Goal: Task Accomplishment & Management: Use online tool/utility

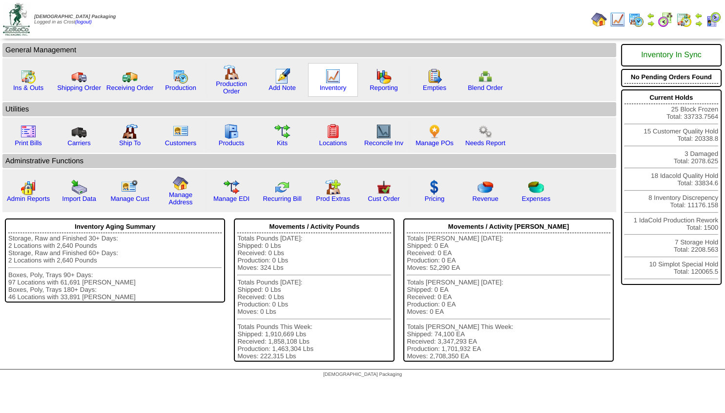
click at [331, 83] on img at bounding box center [333, 76] width 16 height 16
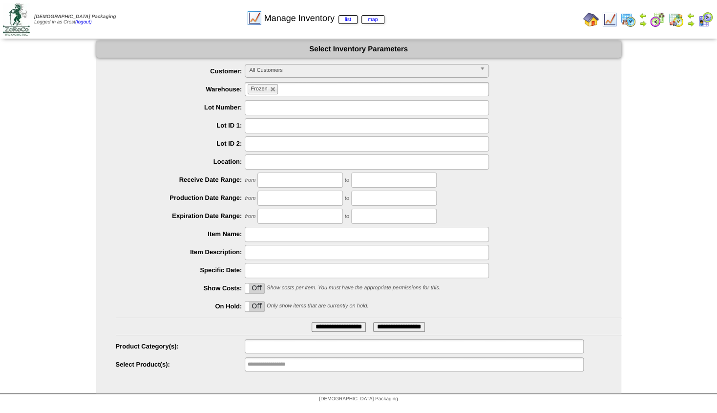
click at [280, 345] on input "text" at bounding box center [279, 346] width 62 height 12
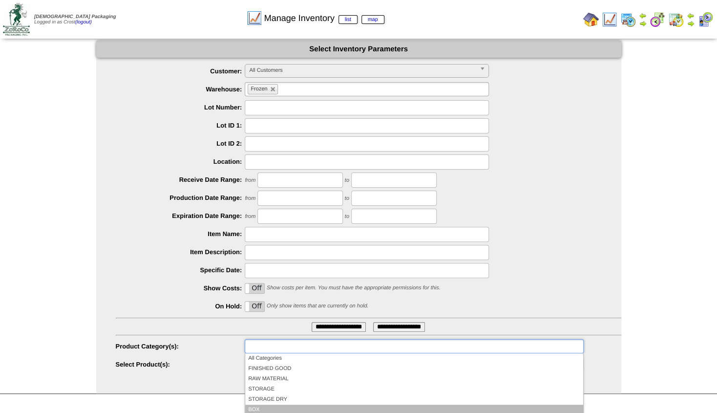
click at [257, 407] on li "BOX" at bounding box center [413, 409] width 337 height 10
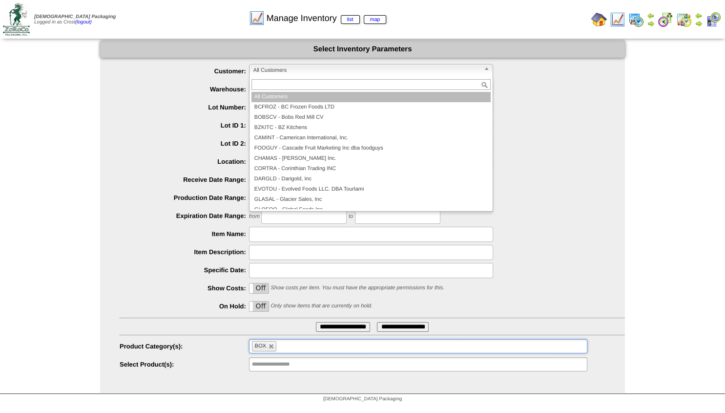
click at [280, 72] on span "All Customers" at bounding box center [366, 70] width 227 height 12
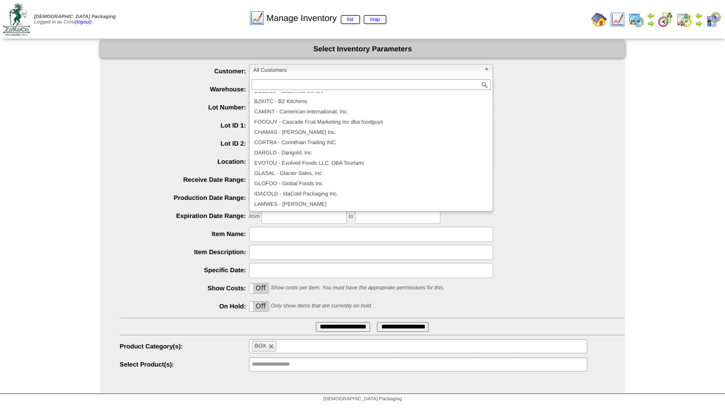
scroll to position [27, 0]
drag, startPoint x: 303, startPoint y: 192, endPoint x: 309, endPoint y: 193, distance: 6.0
click at [304, 192] on li "IDACOLD - IdaCold Packaging Inc." at bounding box center [370, 193] width 239 height 10
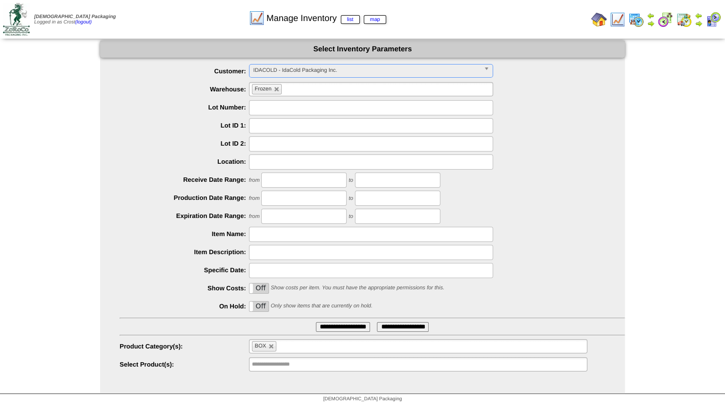
click at [321, 325] on input "**********" at bounding box center [343, 327] width 54 height 10
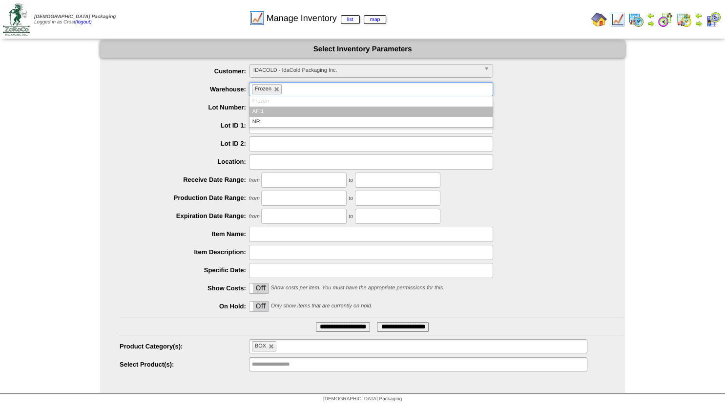
click at [292, 92] on input "text" at bounding box center [290, 89] width 12 height 12
click at [260, 112] on li "AFI1" at bounding box center [370, 111] width 243 height 10
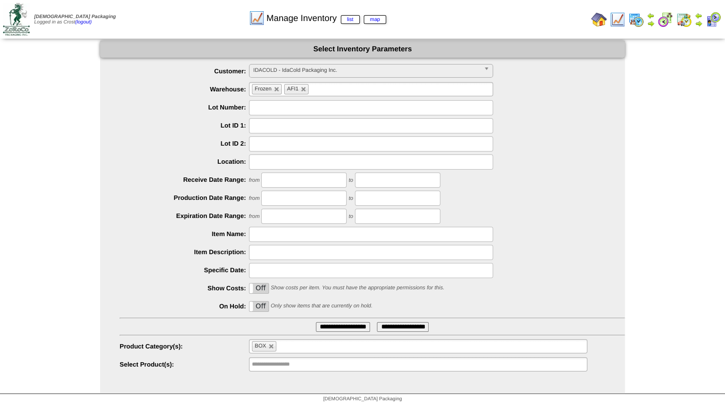
click at [321, 327] on input "**********" at bounding box center [343, 327] width 54 height 10
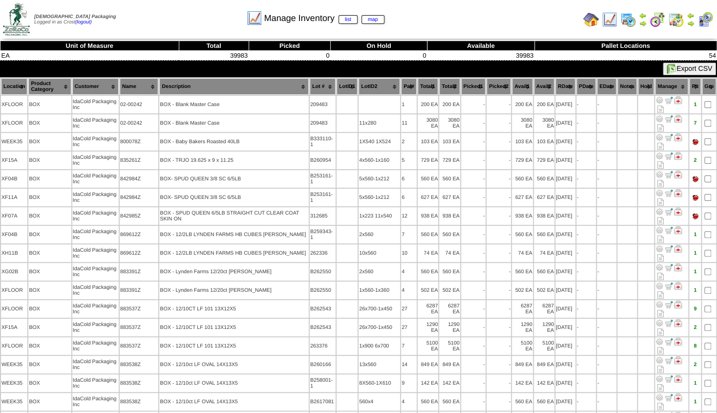
click at [143, 91] on th "Name" at bounding box center [139, 86] width 39 height 17
click at [144, 91] on th "Name" at bounding box center [139, 86] width 39 height 17
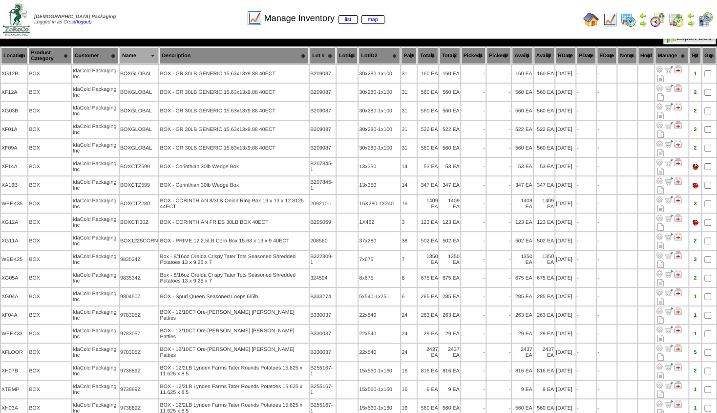
scroll to position [30, 0]
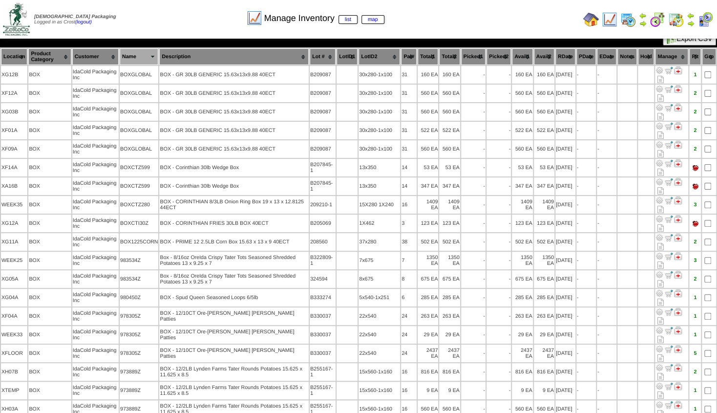
click at [641, 22] on img at bounding box center [643, 24] width 8 height 8
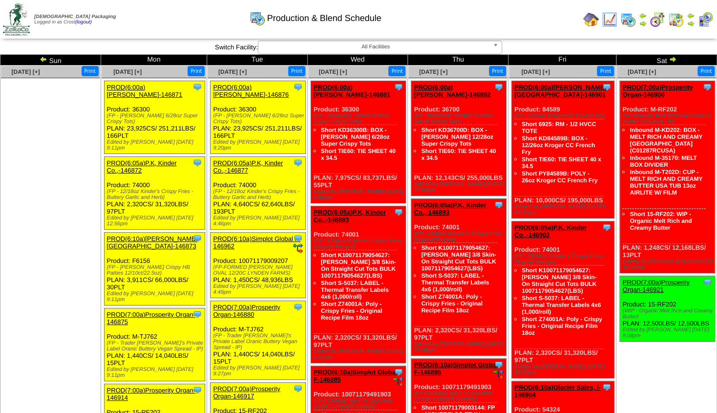
click at [43, 58] on img at bounding box center [44, 59] width 8 height 8
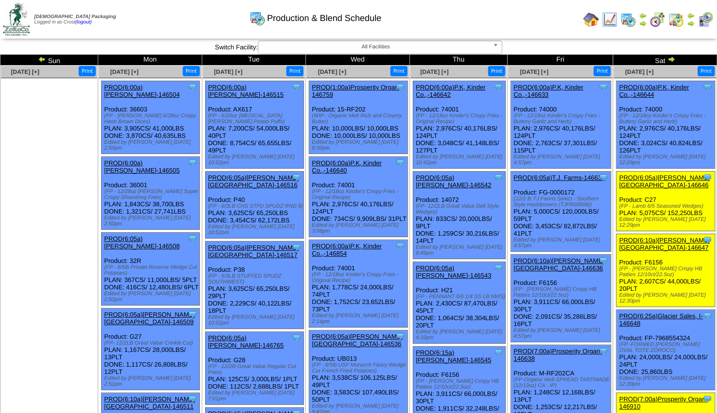
click at [690, 23] on img at bounding box center [690, 24] width 8 height 8
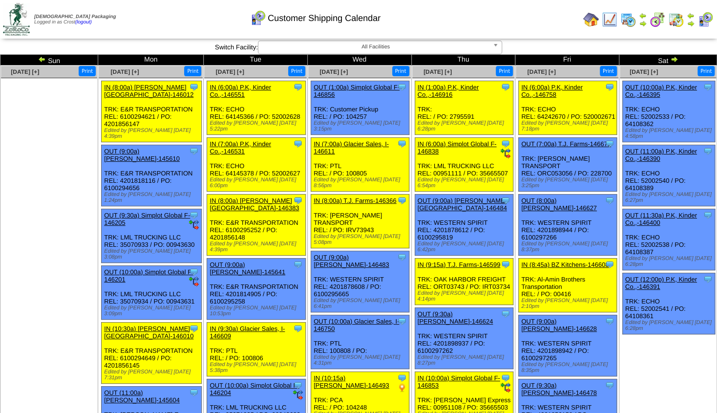
click at [670, 59] on img at bounding box center [674, 59] width 8 height 8
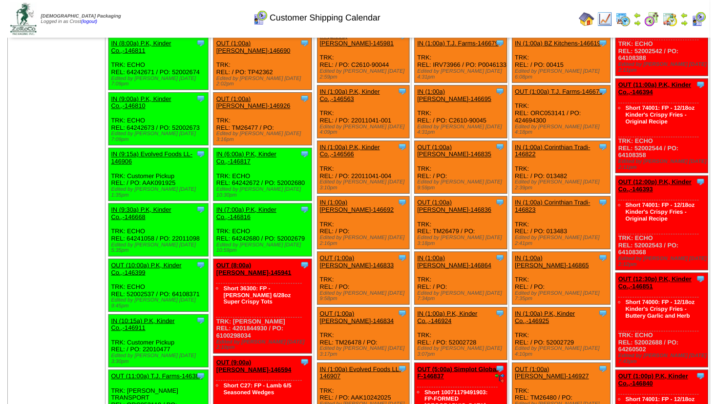
scroll to position [105, 0]
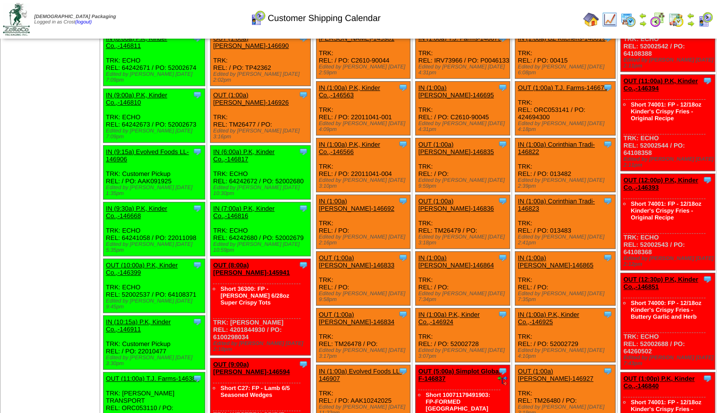
click at [140, 261] on link "OUT (10:00a) P.K, Kinder Co.,-146399" at bounding box center [142, 268] width 72 height 15
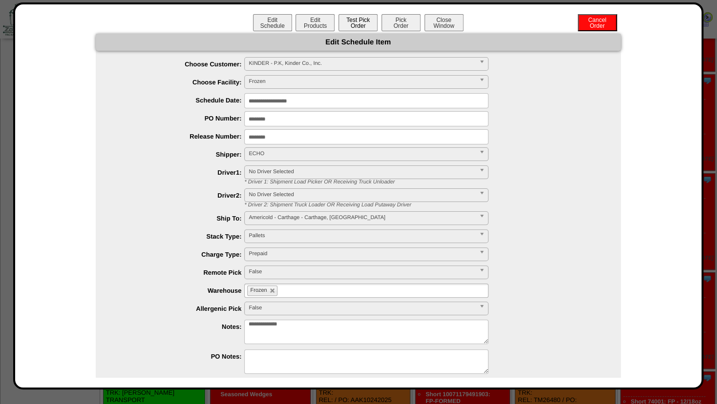
click at [354, 22] on button "Test Pick Order" at bounding box center [357, 22] width 39 height 17
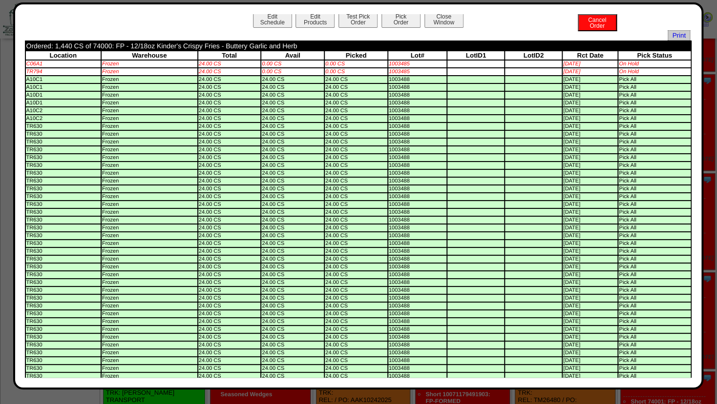
scroll to position [0, 0]
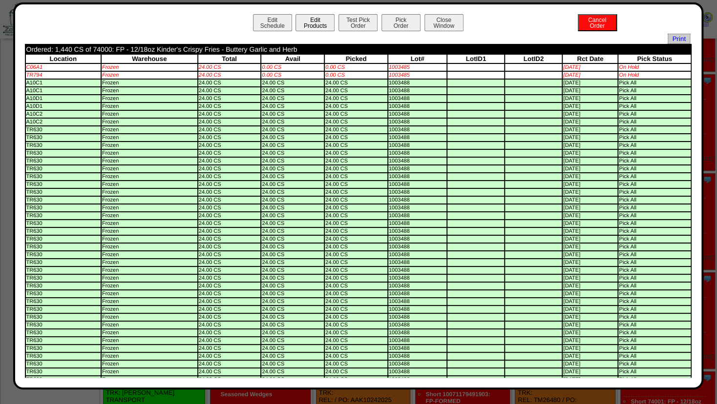
click at [308, 23] on button "Edit Products" at bounding box center [314, 22] width 39 height 17
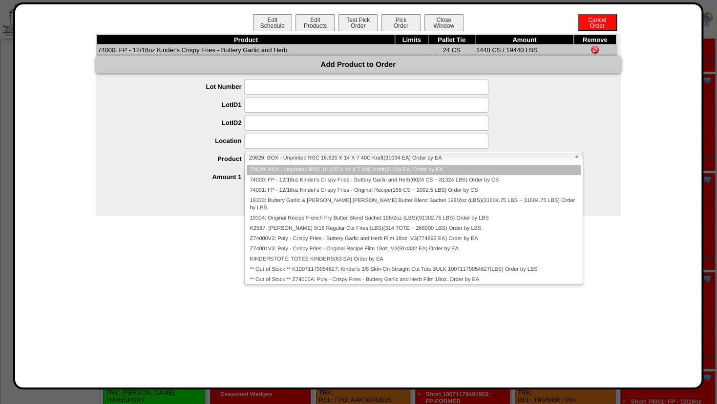
click at [268, 158] on span "Z0629: BOX - Unprinted RSC 16.625 X 14 X 7 40C Kraft(31034 EA) Order by EA" at bounding box center [408, 158] width 321 height 12
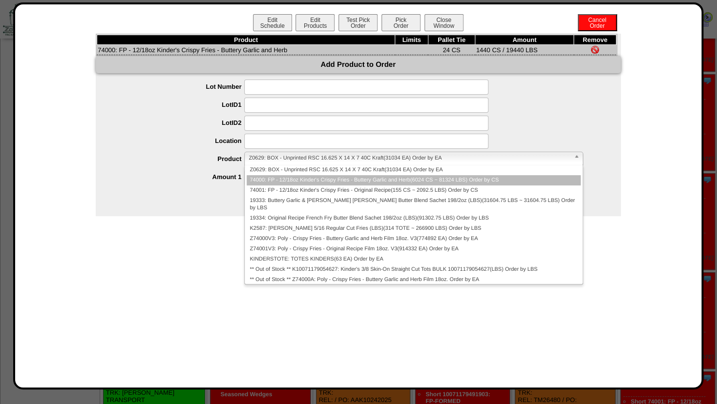
click at [277, 181] on li "74000: FP - 12/18oz Kinder's Crispy Fries - Buttery Garlic and Herb(6024 CS ~ 8…" at bounding box center [413, 180] width 333 height 10
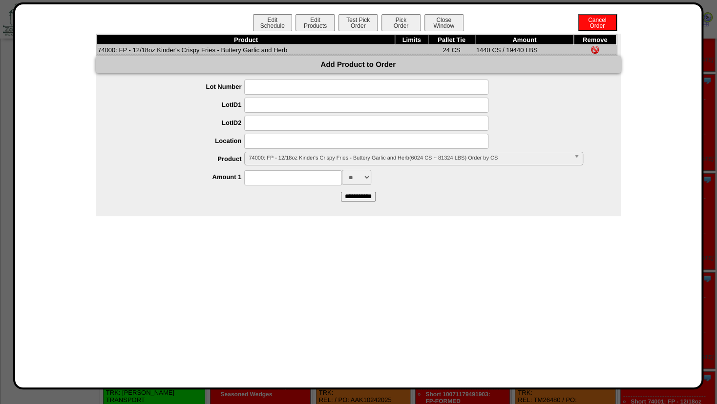
click at [276, 179] on input at bounding box center [293, 177] width 98 height 15
type input "****"
click at [279, 145] on input at bounding box center [366, 141] width 244 height 15
click at [253, 142] on input "*******" at bounding box center [366, 141] width 244 height 15
type input "*******"
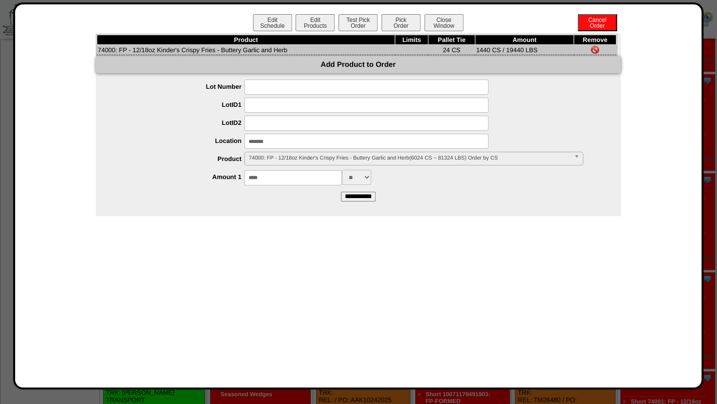
click at [289, 127] on input at bounding box center [366, 123] width 244 height 15
click at [354, 199] on input "**********" at bounding box center [358, 197] width 35 height 10
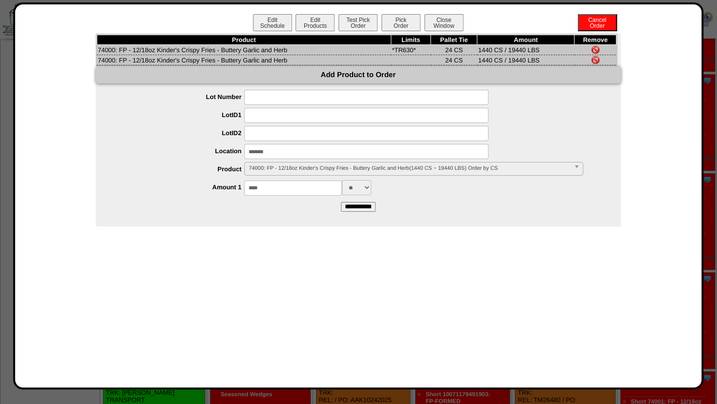
click at [593, 59] on img at bounding box center [595, 60] width 8 height 8
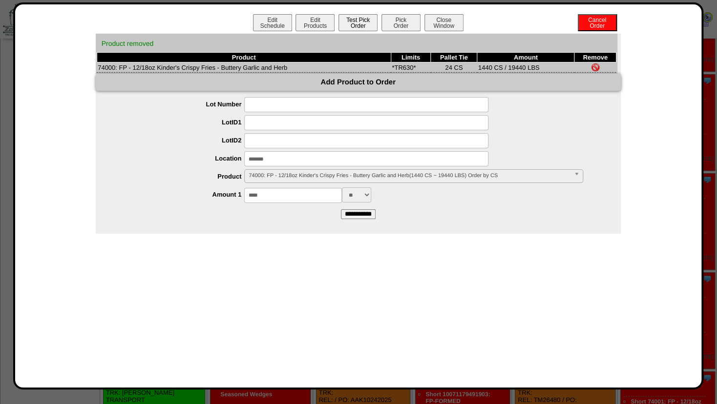
click at [351, 22] on button "Test Pick Order" at bounding box center [357, 22] width 39 height 17
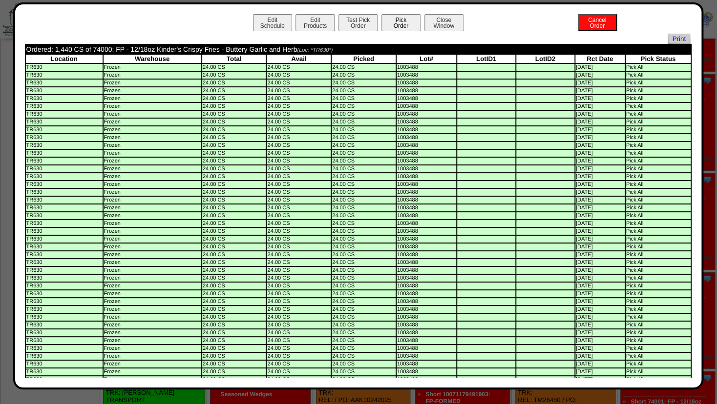
click at [395, 24] on button "Pick Order" at bounding box center [400, 22] width 39 height 17
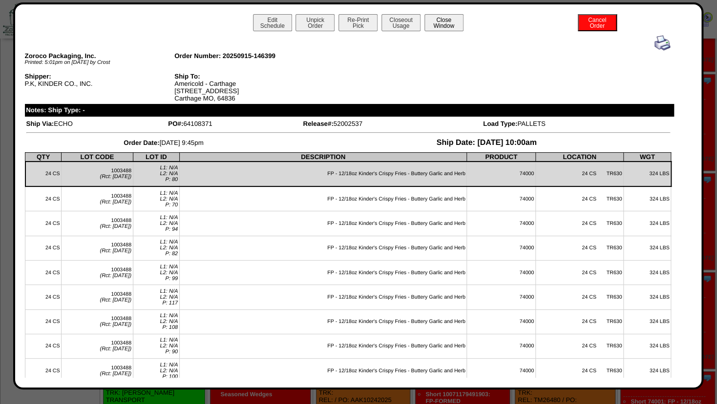
click at [443, 24] on button "Close Window" at bounding box center [443, 22] width 39 height 17
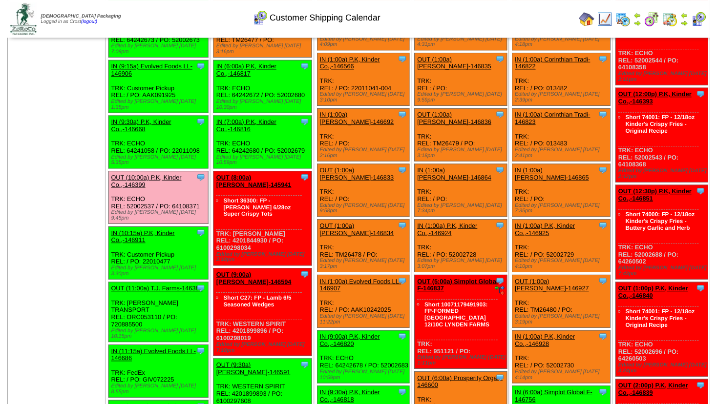
scroll to position [211, 0]
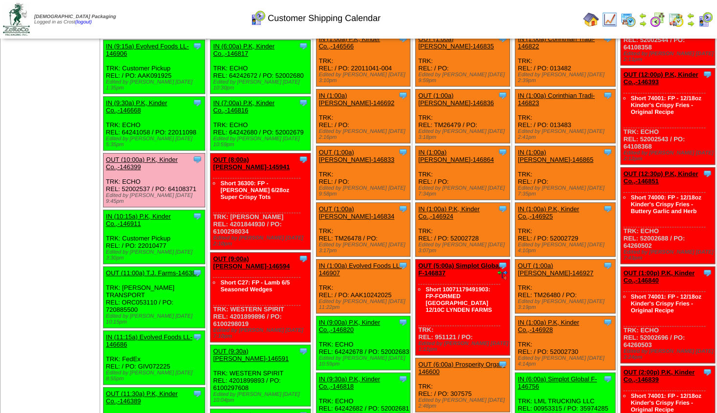
click at [155, 390] on link "OUT (11:30a) P.K, Kinder Co.,-146389" at bounding box center [142, 397] width 72 height 15
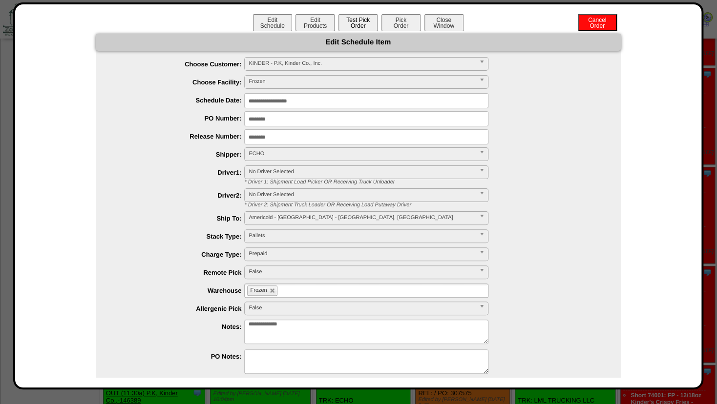
click at [347, 27] on button "Test Pick Order" at bounding box center [357, 22] width 39 height 17
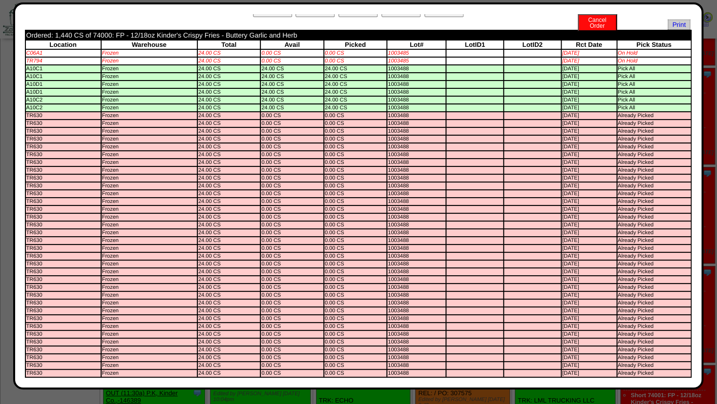
scroll to position [0, 0]
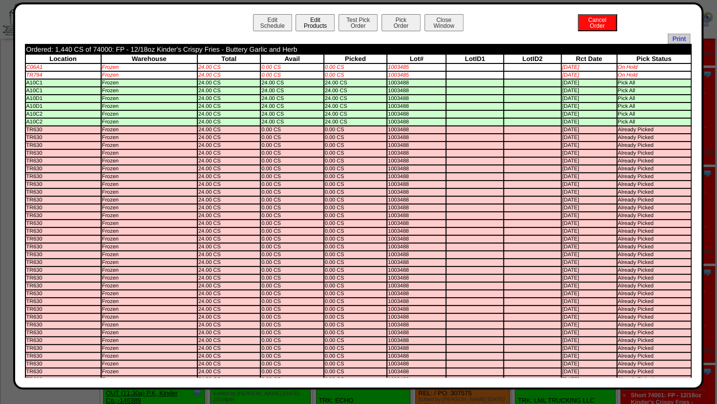
click at [311, 26] on button "Edit Products" at bounding box center [314, 22] width 39 height 17
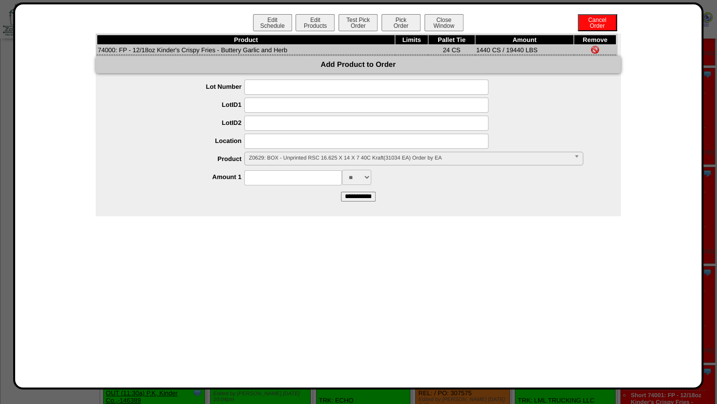
drag, startPoint x: 269, startPoint y: 157, endPoint x: 274, endPoint y: 164, distance: 9.1
click at [270, 158] on span "Z0629: BOX - Unprinted RSC 16.625 X 14 X 7 40C Kraft(31034 EA) Order by EA" at bounding box center [408, 158] width 321 height 12
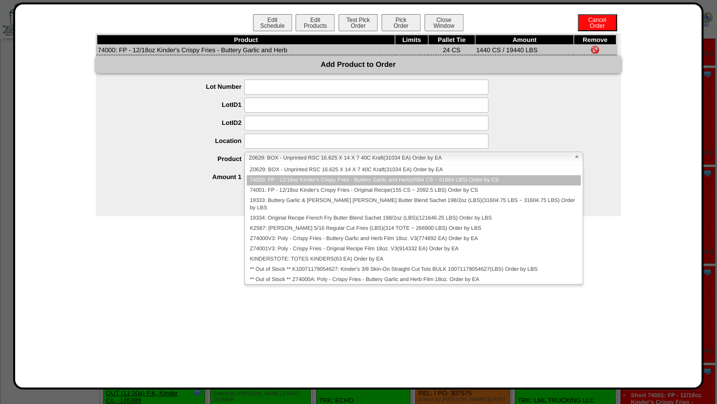
click at [275, 180] on li "74000: FP - 12/18oz Kinder's Crispy Fries - Buttery Garlic and Herb(4584 CS ~ 6…" at bounding box center [413, 180] width 333 height 10
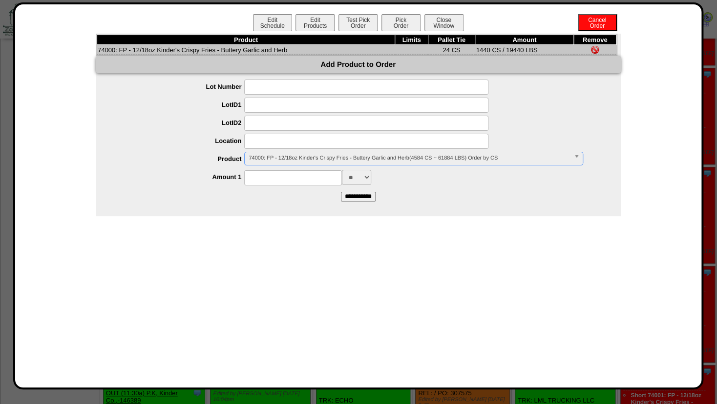
click at [272, 180] on input at bounding box center [293, 177] width 98 height 15
type input "****"
click at [278, 140] on input at bounding box center [366, 141] width 244 height 15
type input "*******"
click at [222, 131] on div at bounding box center [367, 123] width 505 height 15
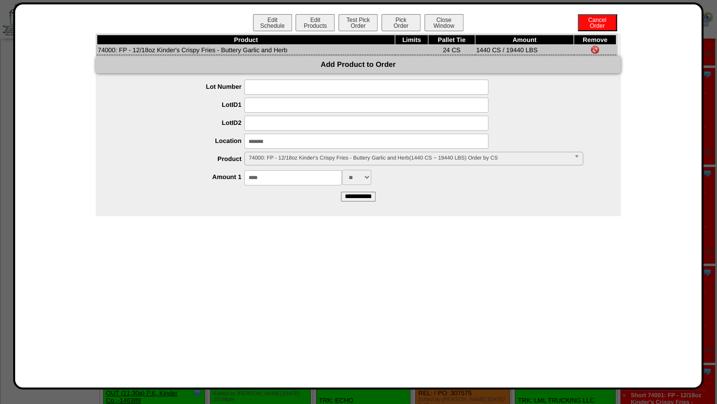
click at [360, 198] on input "**********" at bounding box center [358, 197] width 35 height 10
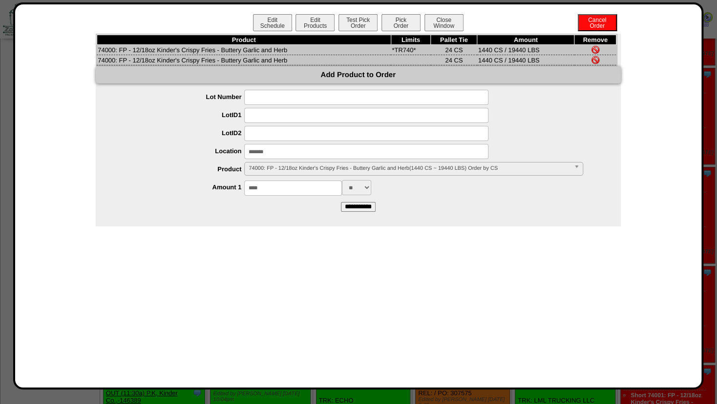
click at [595, 60] on img at bounding box center [595, 60] width 8 height 8
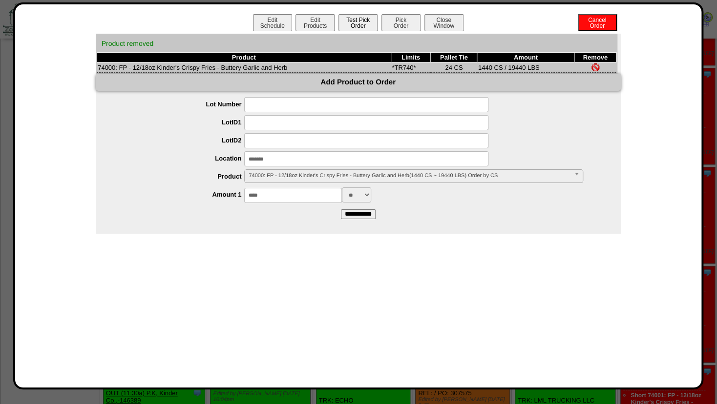
click at [362, 21] on button "Test Pick Order" at bounding box center [357, 22] width 39 height 17
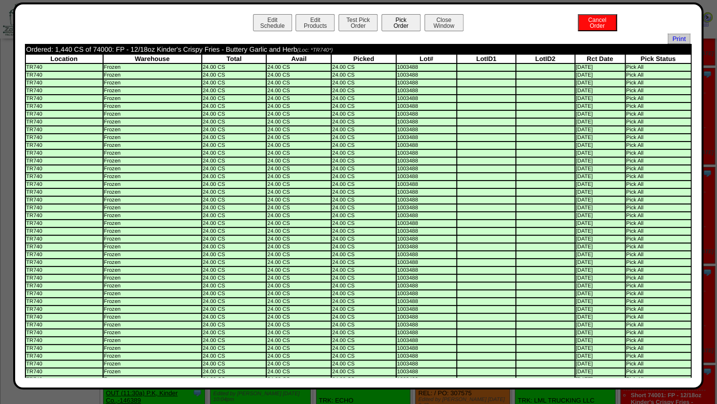
click at [393, 24] on button "Pick Order" at bounding box center [400, 22] width 39 height 17
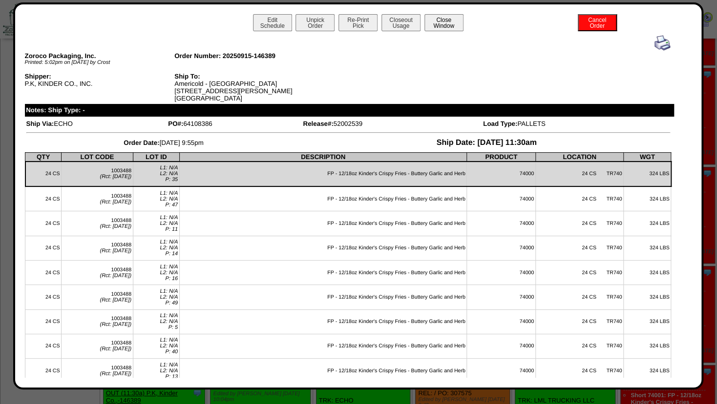
click at [441, 24] on button "Close Window" at bounding box center [443, 22] width 39 height 17
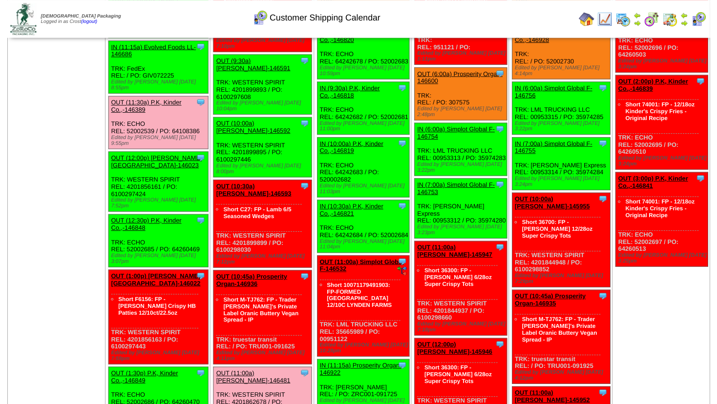
scroll to position [507, 0]
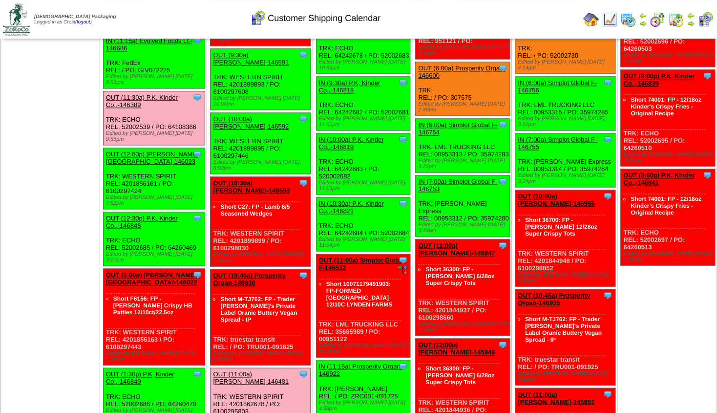
click link "OUT (12:30p) P.K, Kinder Co.,-146848"
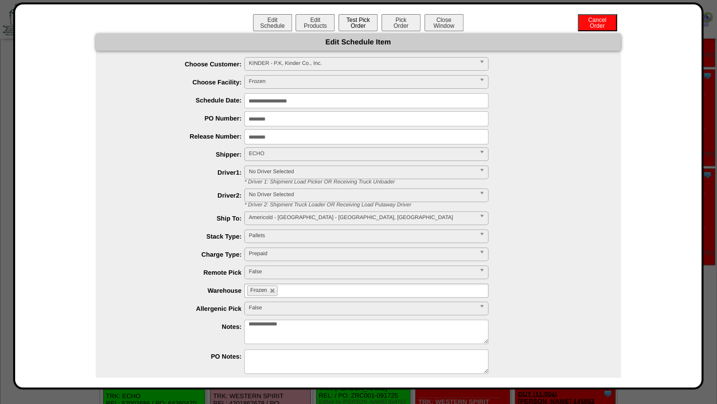
click button "Test Pick Order"
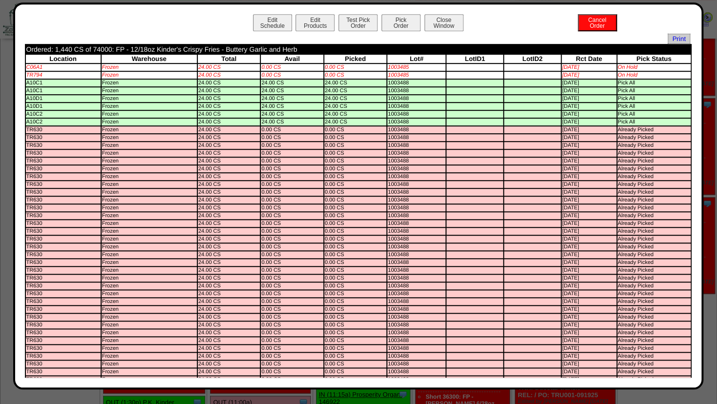
scroll to position [454, 0]
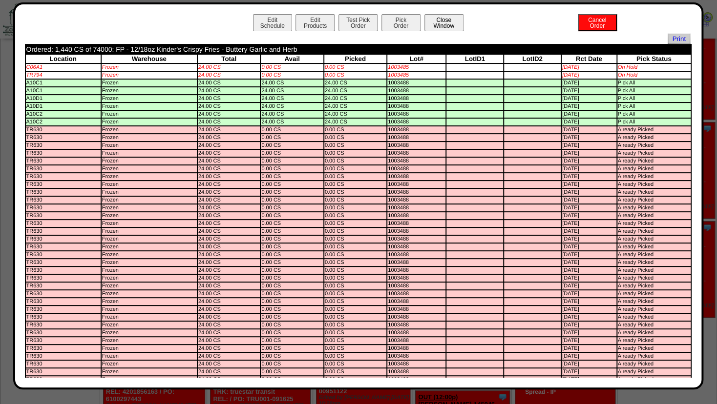
click button "Close Window"
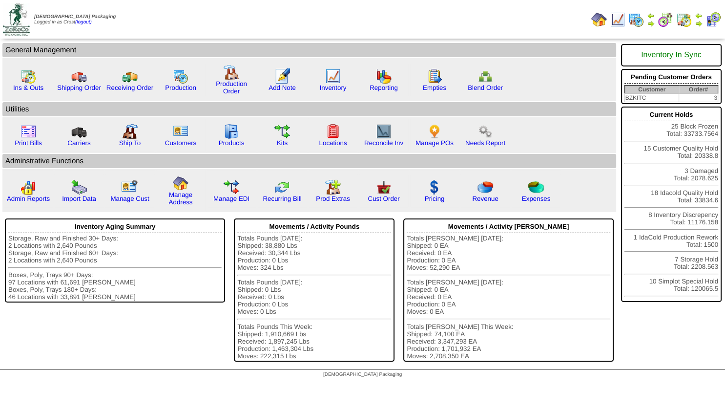
click at [695, 22] on img at bounding box center [699, 24] width 8 height 8
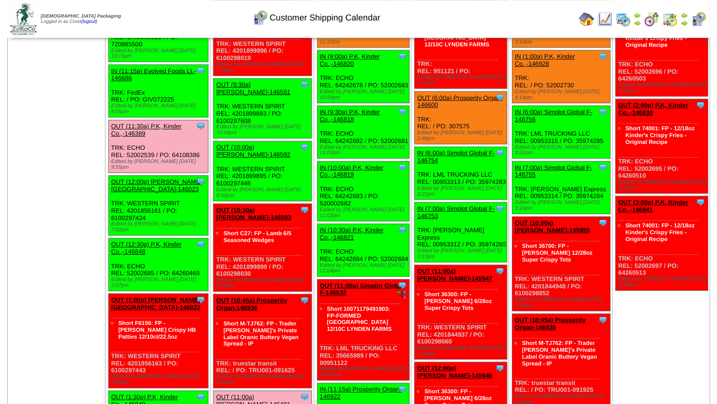
scroll to position [510, 0]
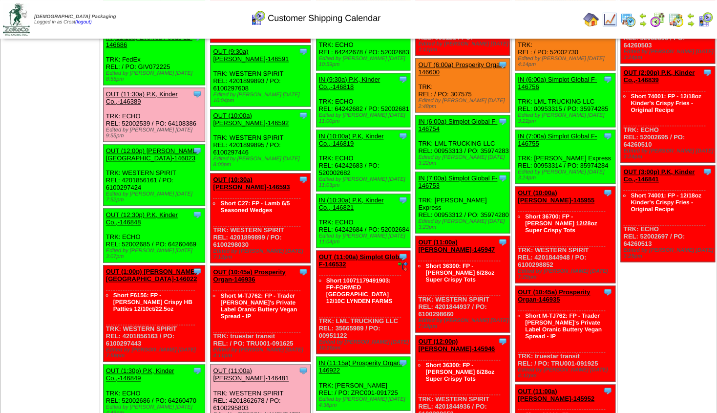
click at [155, 211] on link "OUT (12:30p) P.K, Kinder Co.,-146848" at bounding box center [142, 218] width 72 height 15
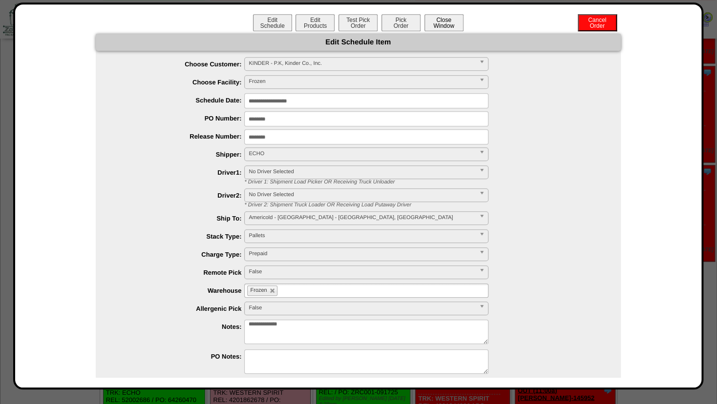
click at [436, 17] on button "Close Window" at bounding box center [443, 22] width 39 height 17
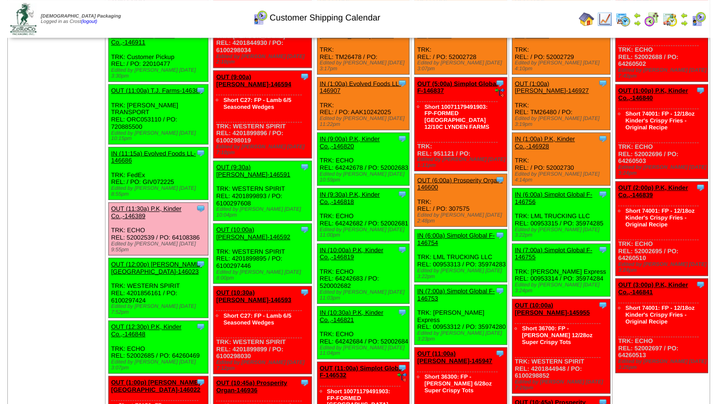
scroll to position [338, 0]
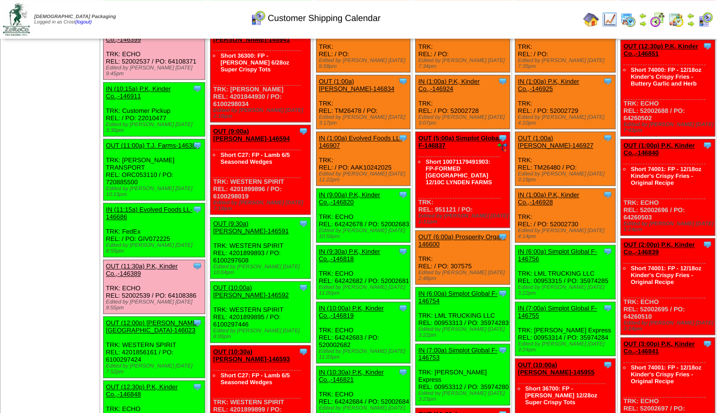
click at [127, 142] on link "OUT (11:00a) T.J. Farms-146388" at bounding box center [152, 145] width 93 height 7
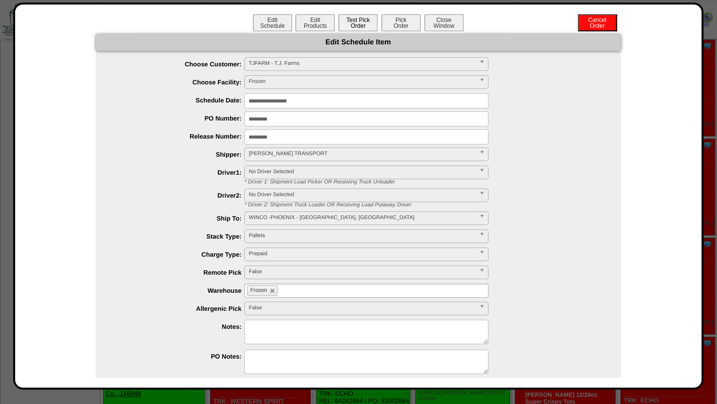
click at [352, 25] on button "Test Pick Order" at bounding box center [357, 22] width 39 height 17
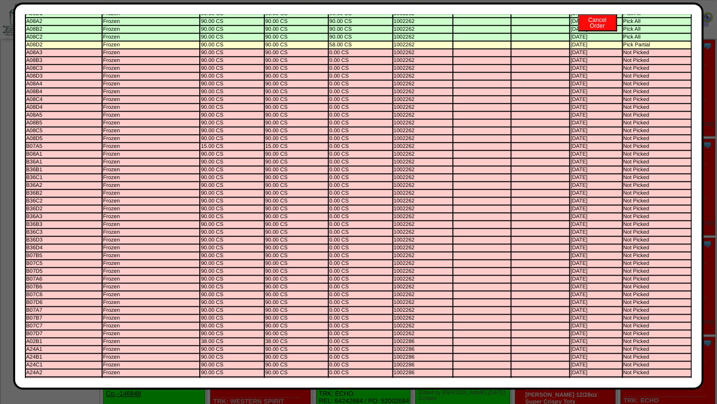
scroll to position [0, 0]
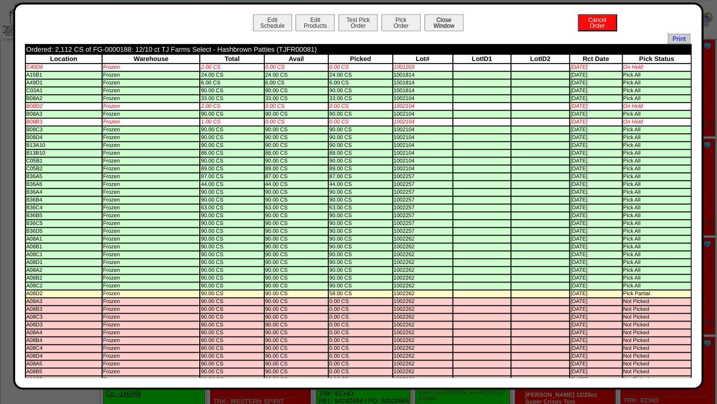
click at [434, 24] on button "Close Window" at bounding box center [443, 22] width 39 height 17
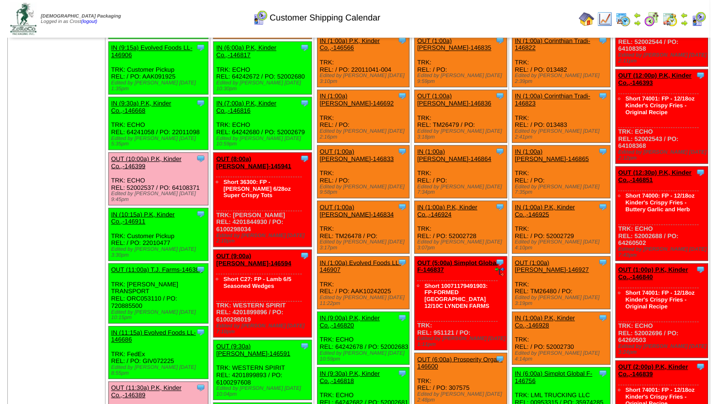
scroll to position [211, 0]
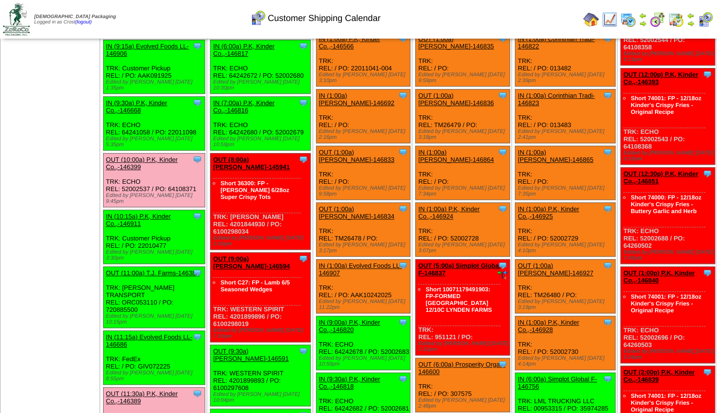
click at [145, 269] on div "OUT (11:00a) T.J. Farms-146388" at bounding box center [153, 272] width 95 height 7
click at [126, 269] on link "OUT (11:00a) T.J. Farms-146388" at bounding box center [152, 272] width 93 height 7
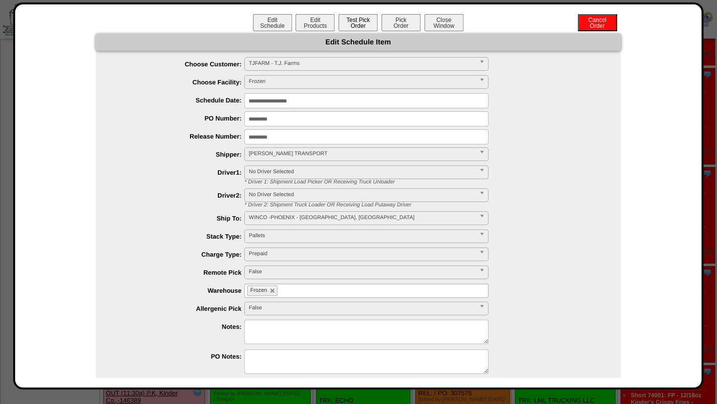
click at [349, 22] on button "Test Pick Order" at bounding box center [357, 22] width 39 height 17
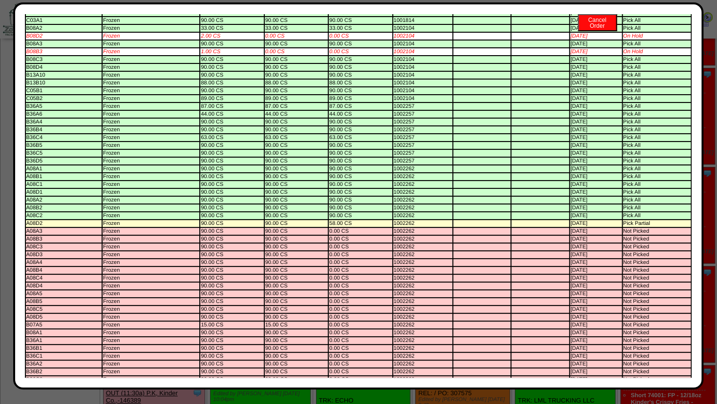
scroll to position [0, 0]
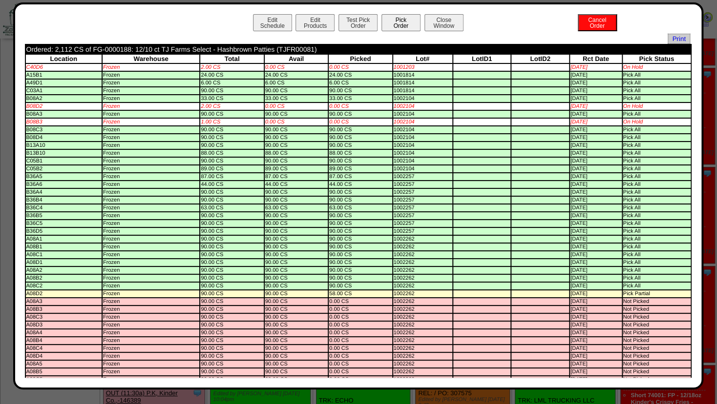
click at [396, 21] on button "Pick Order" at bounding box center [400, 22] width 39 height 17
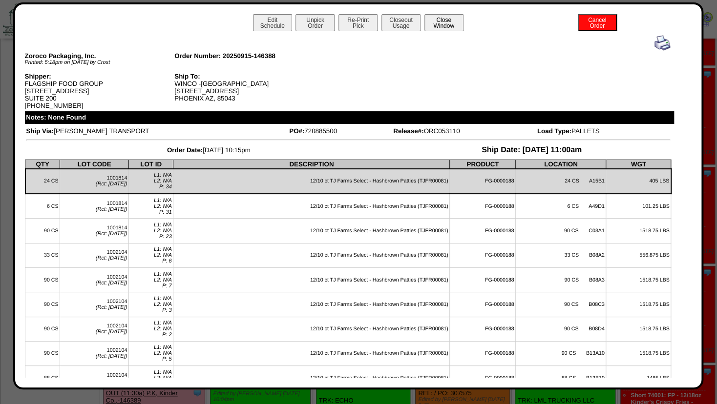
click at [434, 21] on button "Close Window" at bounding box center [443, 22] width 39 height 17
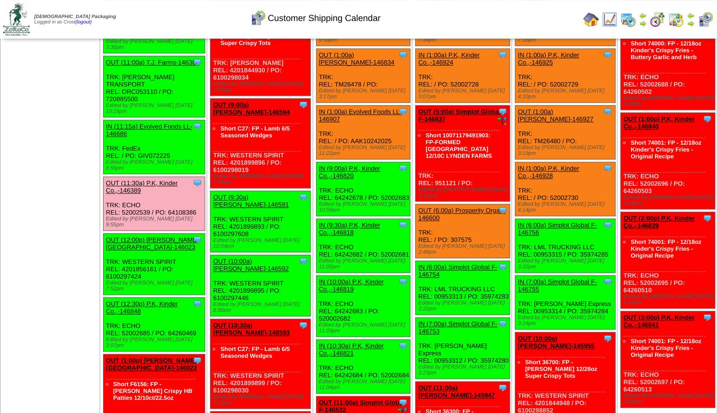
scroll to position [362, 0]
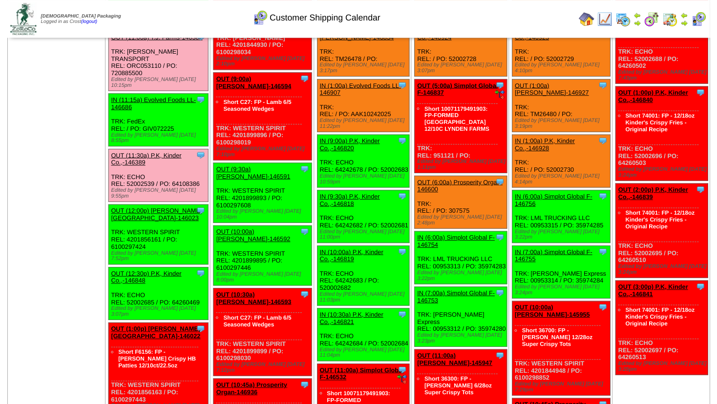
scroll to position [396, 0]
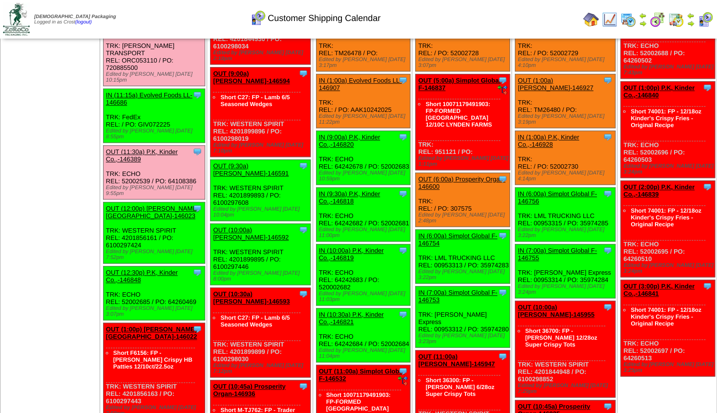
click at [147, 205] on link "OUT (12:00p) [PERSON_NAME][GEOGRAPHIC_DATA]-146023" at bounding box center [152, 212] width 93 height 15
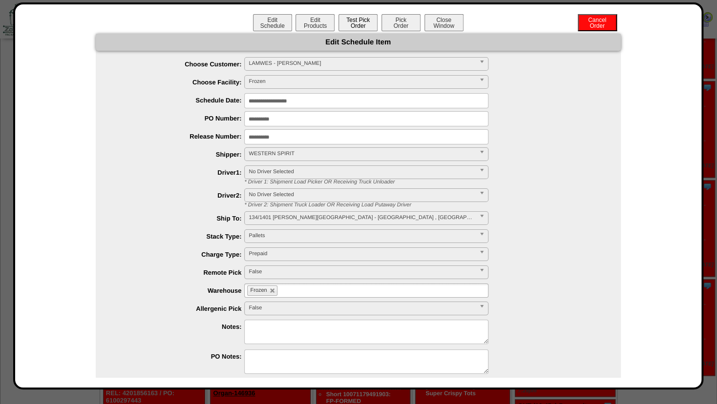
click at [353, 24] on button "Test Pick Order" at bounding box center [357, 22] width 39 height 17
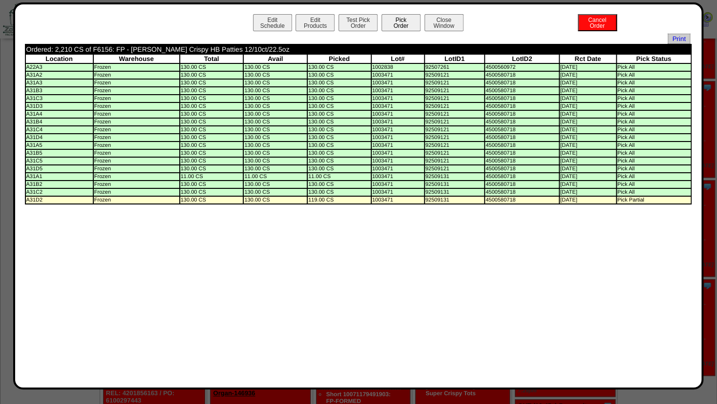
click at [388, 21] on button "Pick Order" at bounding box center [400, 22] width 39 height 17
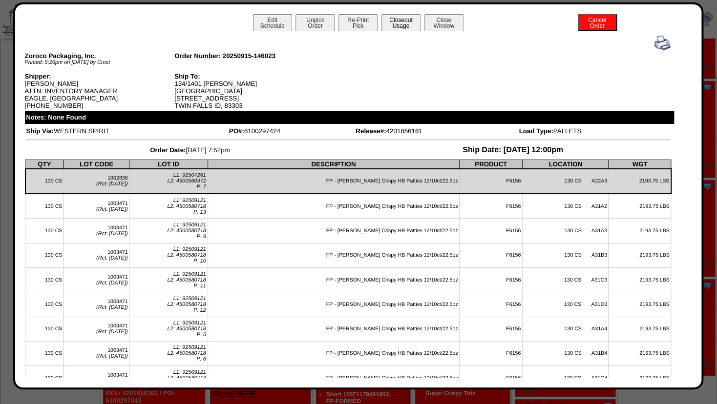
click at [400, 25] on button "Closeout Usage" at bounding box center [400, 22] width 39 height 17
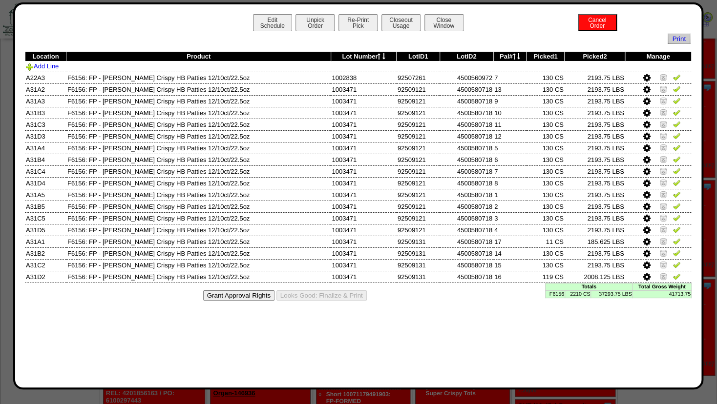
click at [645, 275] on icon at bounding box center [646, 277] width 7 height 9
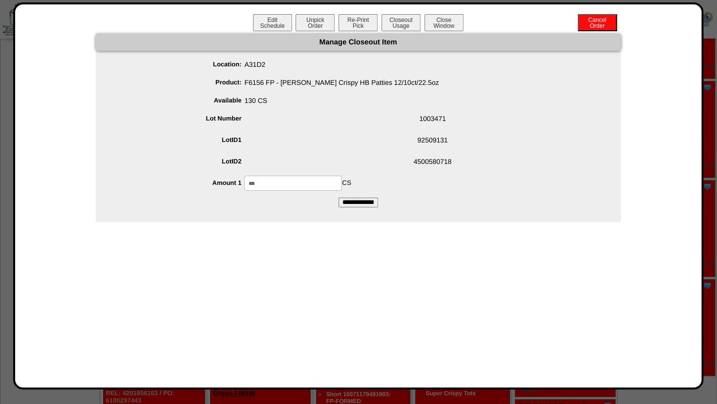
drag, startPoint x: 275, startPoint y: 182, endPoint x: 30, endPoint y: 189, distance: 244.7
click at [244, 181] on input "***" at bounding box center [293, 183] width 98 height 15
type input "***"
click at [405, 148] on span "92509131" at bounding box center [367, 142] width 505 height 19
click at [359, 202] on input "**********" at bounding box center [358, 203] width 40 height 10
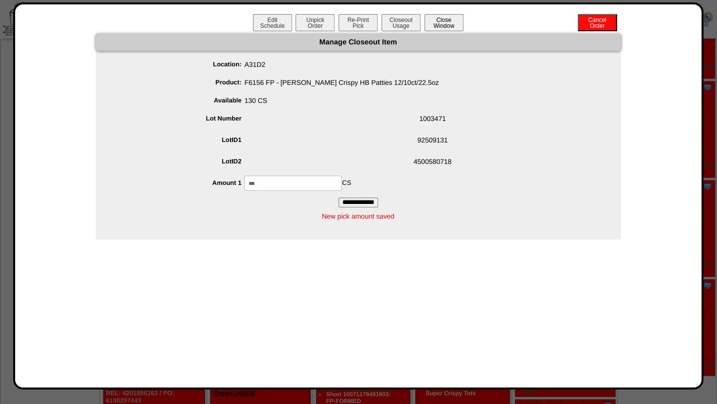
click at [442, 23] on button "Close Window" at bounding box center [443, 22] width 39 height 17
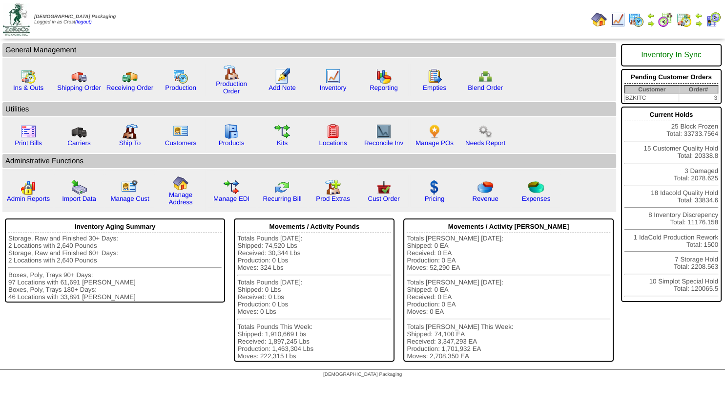
click at [650, 20] on img at bounding box center [651, 24] width 8 height 8
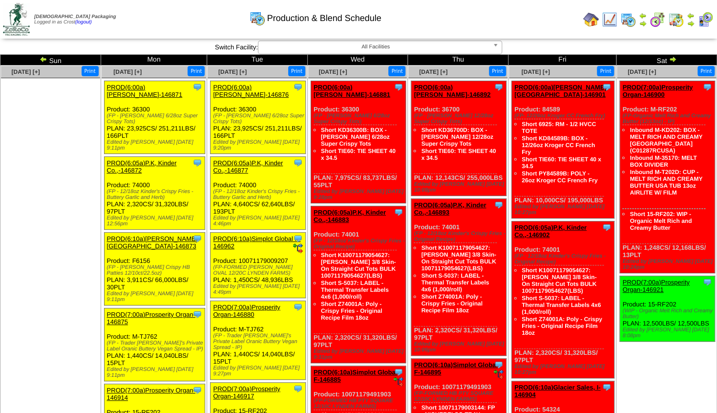
click at [45, 61] on img at bounding box center [44, 59] width 8 height 8
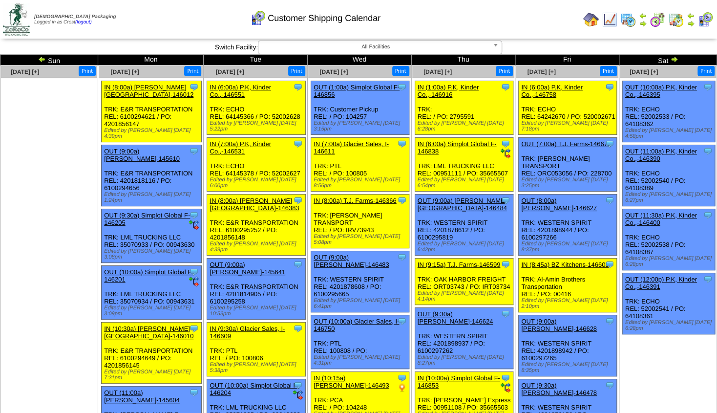
click at [671, 59] on img at bounding box center [674, 59] width 8 height 8
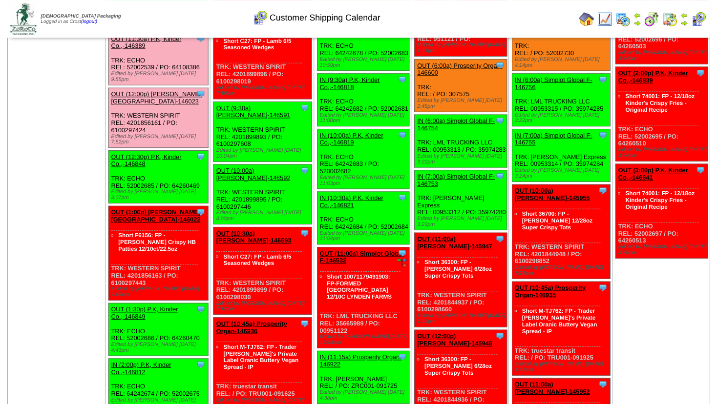
scroll to position [514, 0]
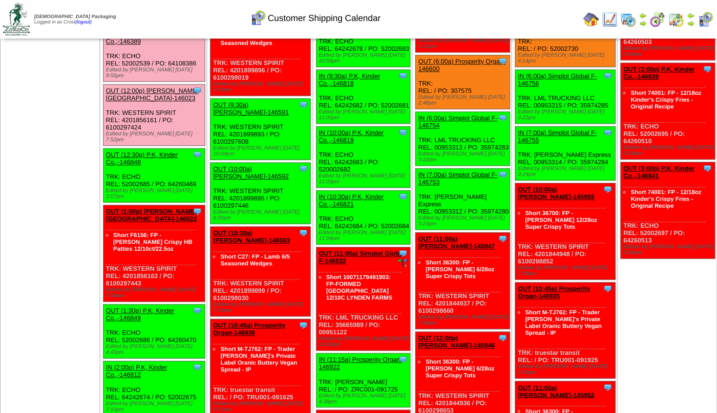
click at [154, 151] on link "OUT (12:30p) P.K, Kinder Co.,-146848" at bounding box center [142, 158] width 72 height 15
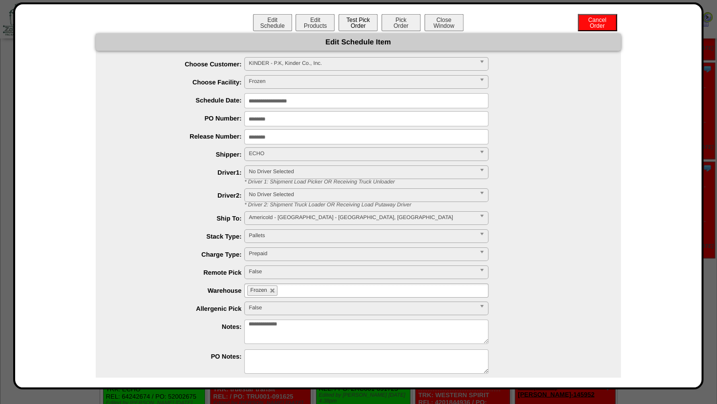
click at [346, 18] on button "Test Pick Order" at bounding box center [357, 22] width 39 height 17
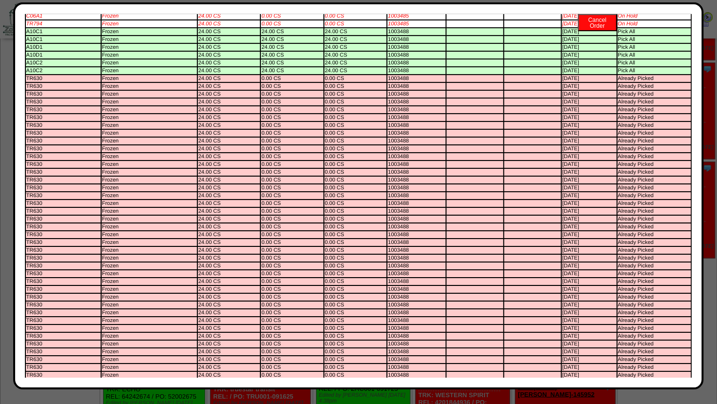
scroll to position [0, 0]
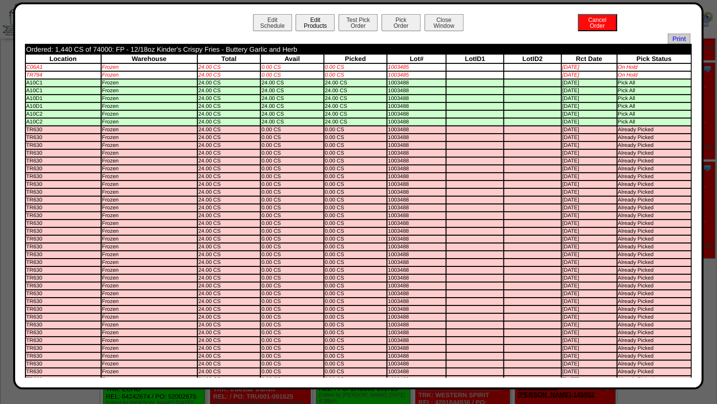
click at [308, 19] on button "Edit Products" at bounding box center [314, 22] width 39 height 17
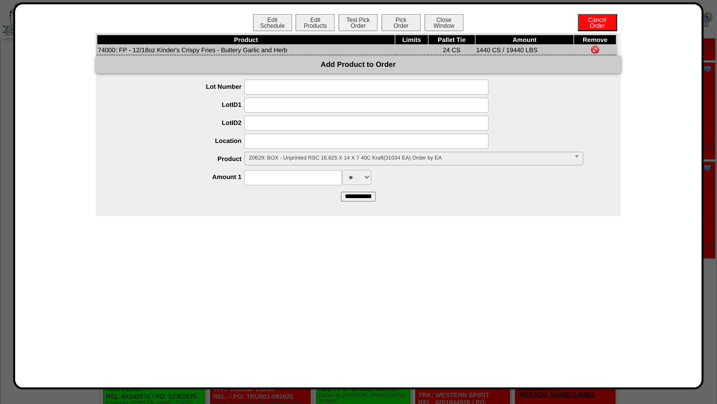
click at [262, 141] on input at bounding box center [366, 141] width 244 height 15
click at [305, 160] on span "Z0629: BOX - Unprinted RSC 16.625 X 14 X 7 40C Kraft(31034 EA) Order by EA" at bounding box center [408, 158] width 321 height 12
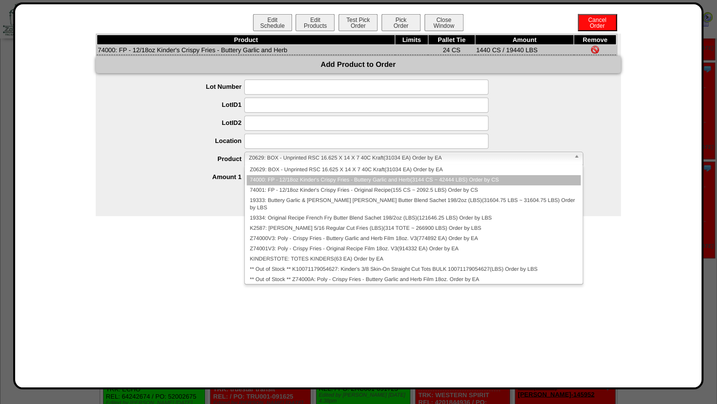
click at [284, 183] on li "74000: FP - 12/18oz Kinder's Crispy Fries - Buttery Garlic and Herb(3144 CS ~ 4…" at bounding box center [413, 180] width 333 height 10
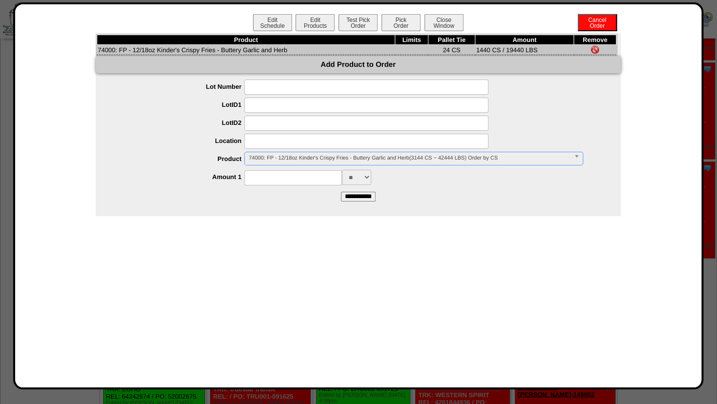
click at [266, 181] on input at bounding box center [293, 177] width 98 height 15
type input "****"
click at [286, 143] on input at bounding box center [366, 141] width 244 height 15
type input "*******"
click at [294, 122] on input at bounding box center [366, 123] width 244 height 15
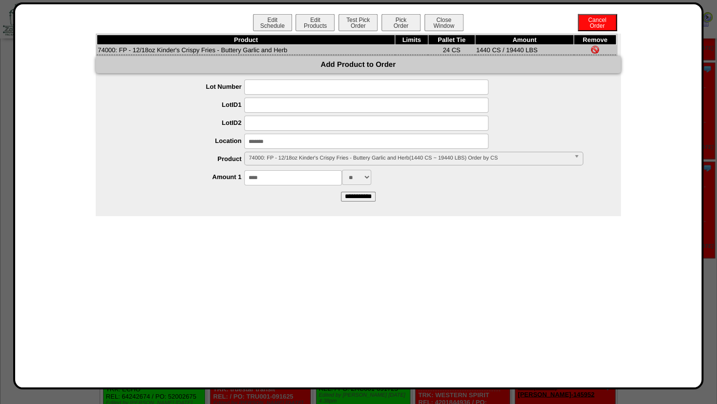
click at [355, 200] on input "**********" at bounding box center [358, 197] width 35 height 10
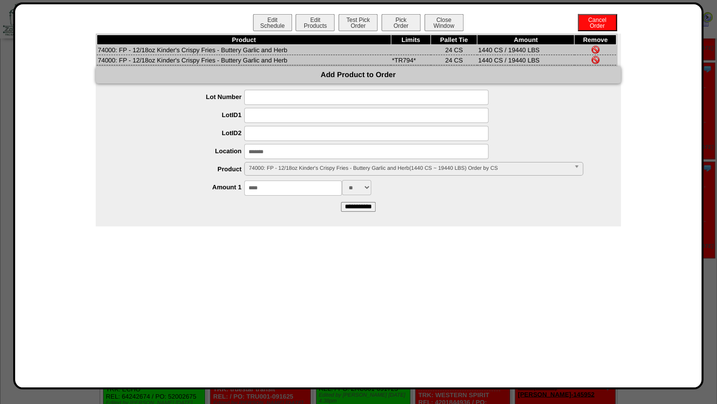
click at [596, 49] on img at bounding box center [595, 50] width 8 height 8
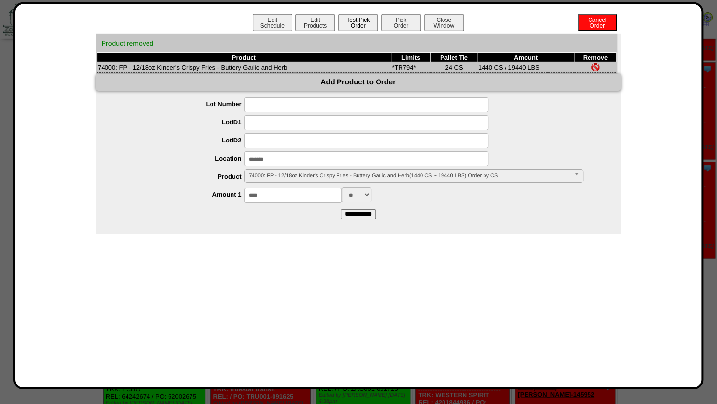
click at [367, 18] on button "Test Pick Order" at bounding box center [357, 22] width 39 height 17
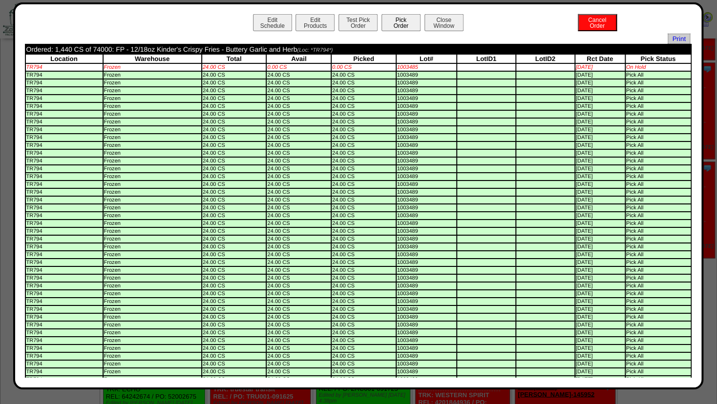
click at [393, 18] on button "Pick Order" at bounding box center [400, 22] width 39 height 17
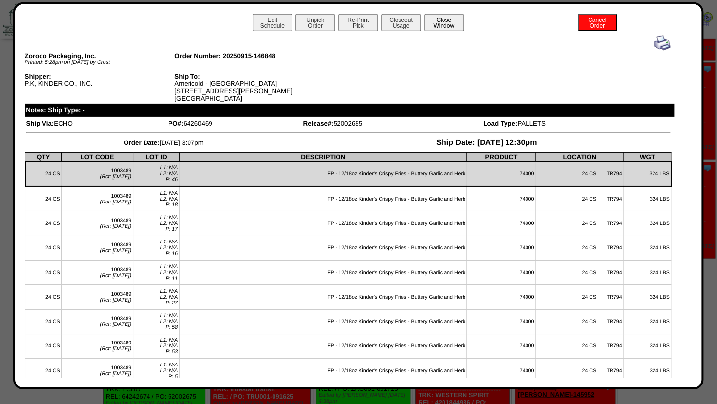
click at [444, 21] on button "Close Window" at bounding box center [443, 22] width 39 height 17
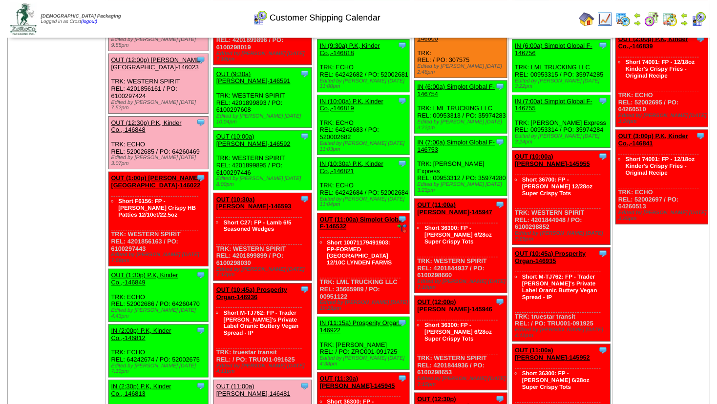
scroll to position [536, 0]
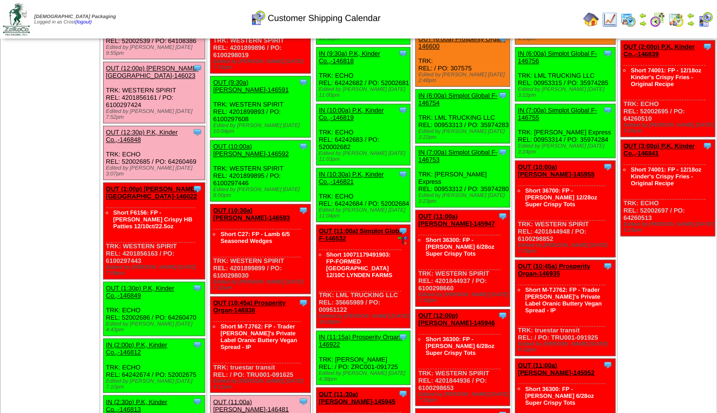
click at [134, 284] on link "OUT (1:30p) P.K, Kinder Co.,-146849" at bounding box center [140, 291] width 68 height 15
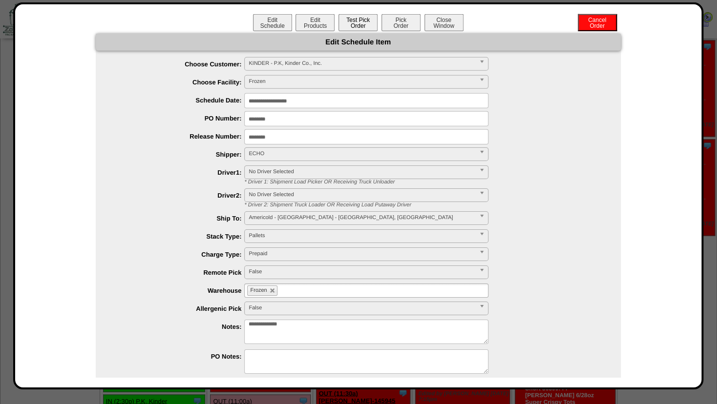
click at [349, 24] on button "Test Pick Order" at bounding box center [357, 22] width 39 height 17
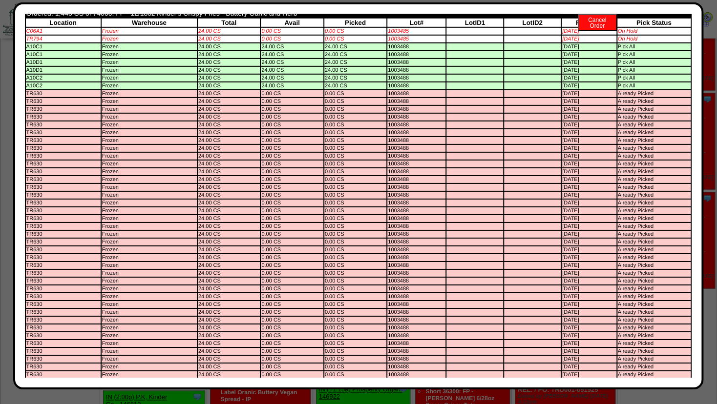
scroll to position [0, 0]
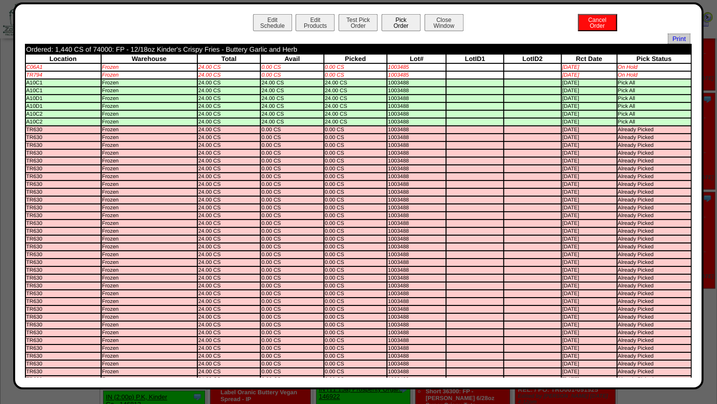
click at [393, 15] on button "Pick Order" at bounding box center [400, 22] width 39 height 17
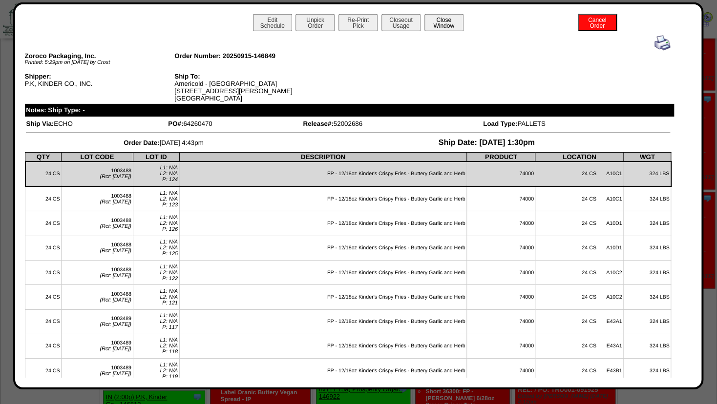
click at [440, 26] on button "Close Window" at bounding box center [443, 22] width 39 height 17
